Goal: Information Seeking & Learning: Learn about a topic

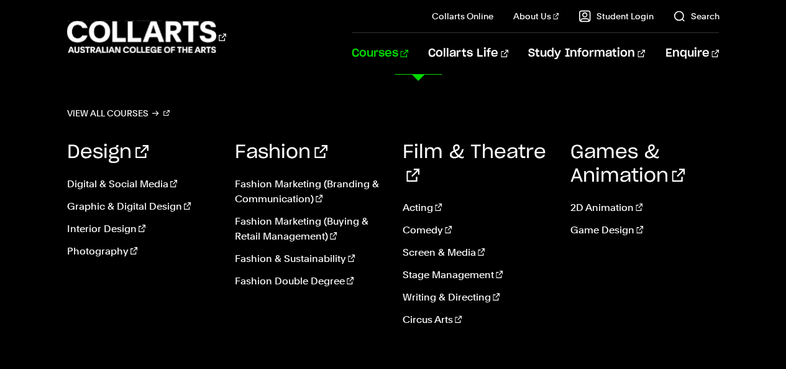
click at [408, 55] on link "Courses" at bounding box center [380, 53] width 57 height 41
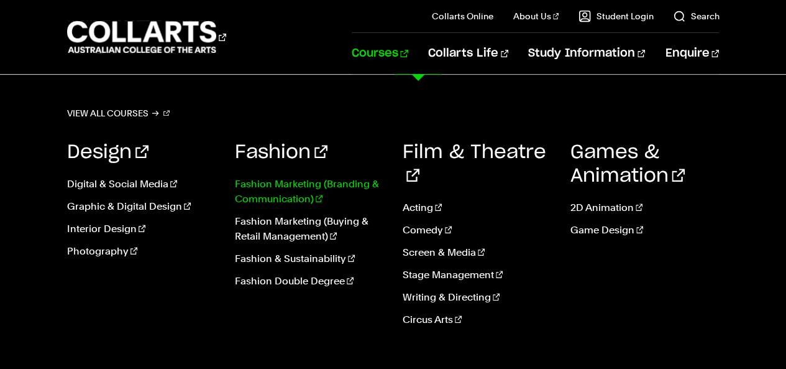
scroll to position [206, 0]
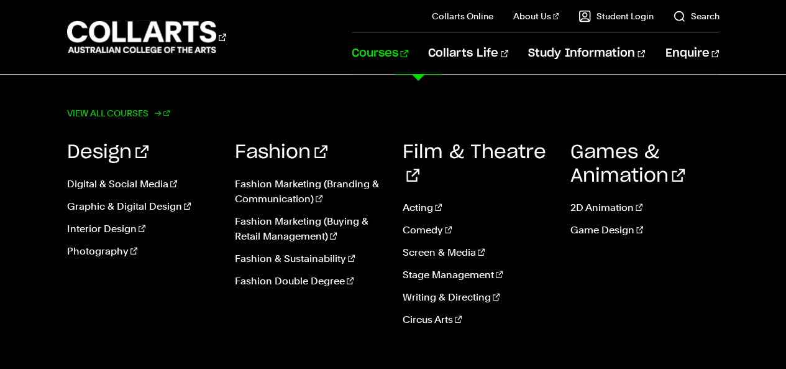
click at [86, 115] on link "View all courses" at bounding box center [118, 112] width 103 height 17
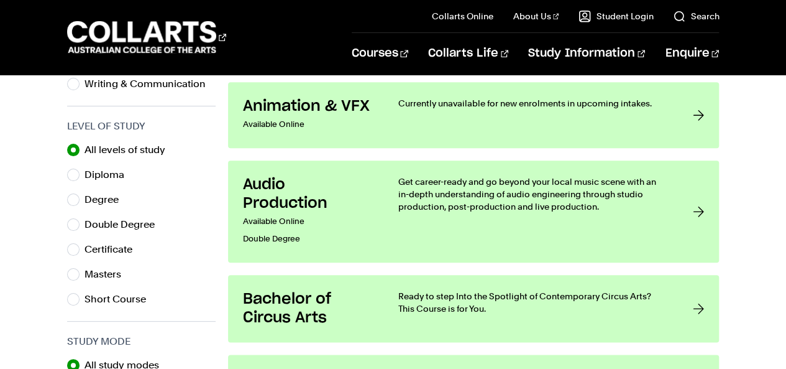
scroll to position [603, 0]
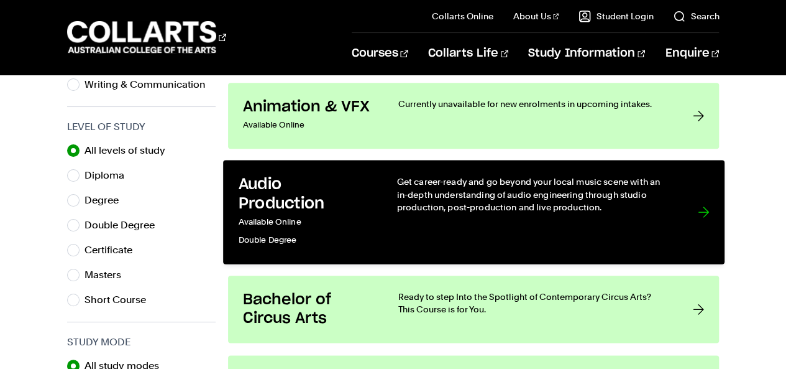
click at [623, 218] on div "Get career-ready and go beyond your local music scene with an in-depth understa…" at bounding box center [534, 211] width 276 height 73
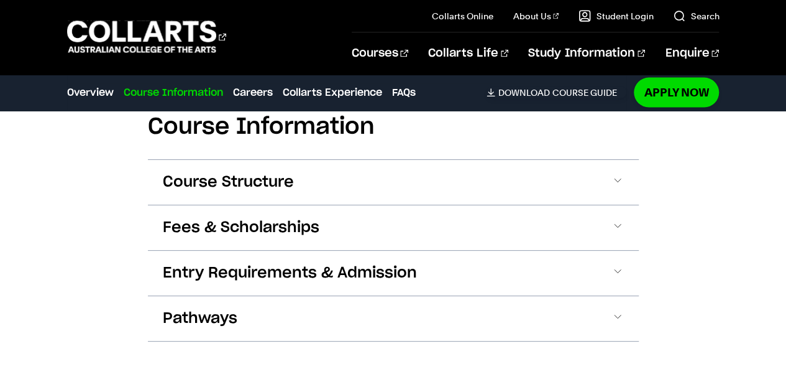
scroll to position [1354, 0]
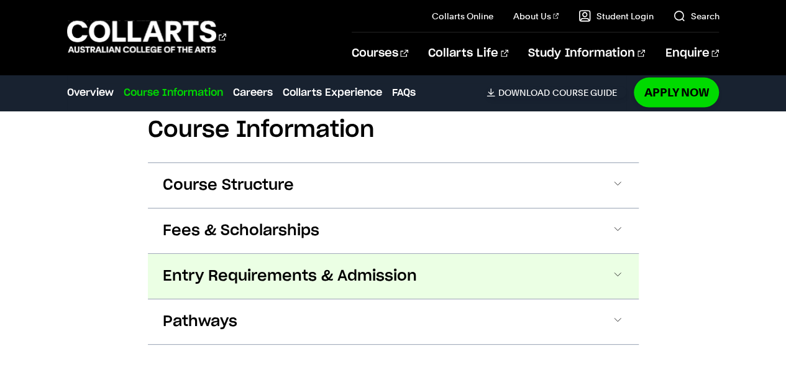
click at [579, 266] on button "Entry Requirements & Admission" at bounding box center [393, 276] width 491 height 45
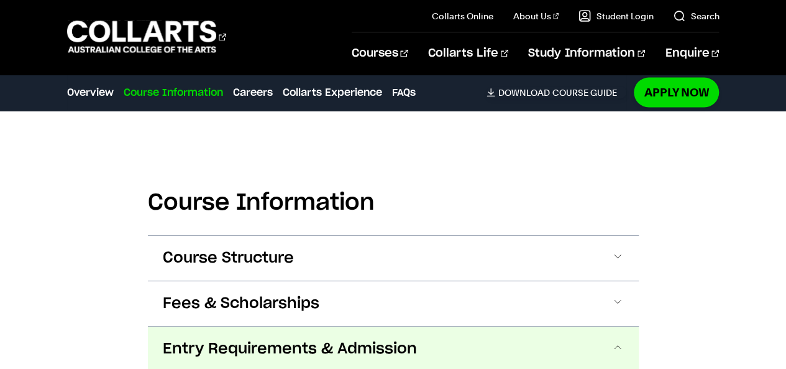
scroll to position [1284, 0]
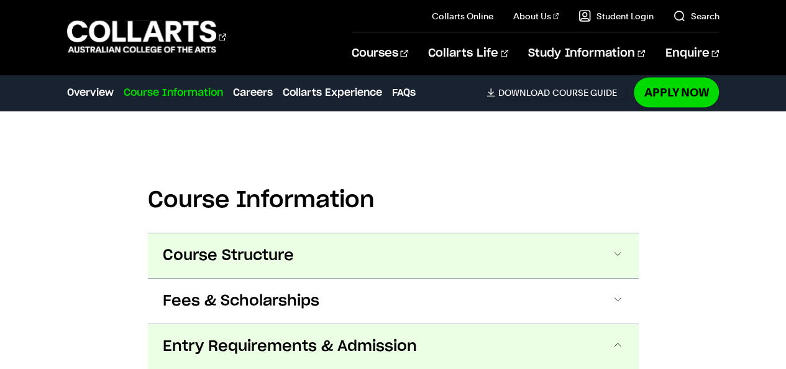
click at [549, 233] on button "Course Structure" at bounding box center [393, 255] width 491 height 45
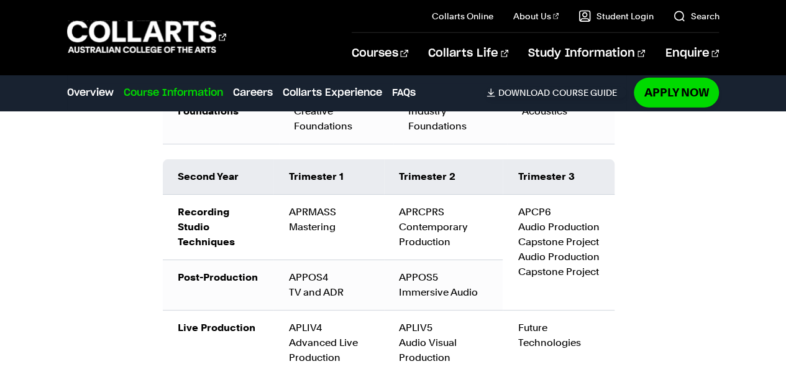
scroll to position [1884, 0]
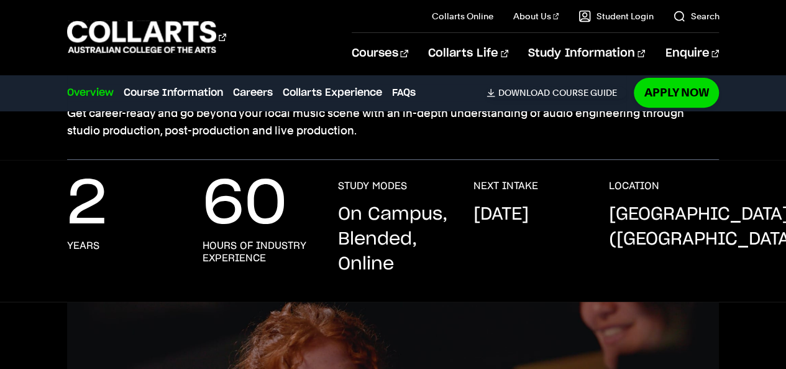
scroll to position [211, 0]
